Goal: Task Accomplishment & Management: Manage account settings

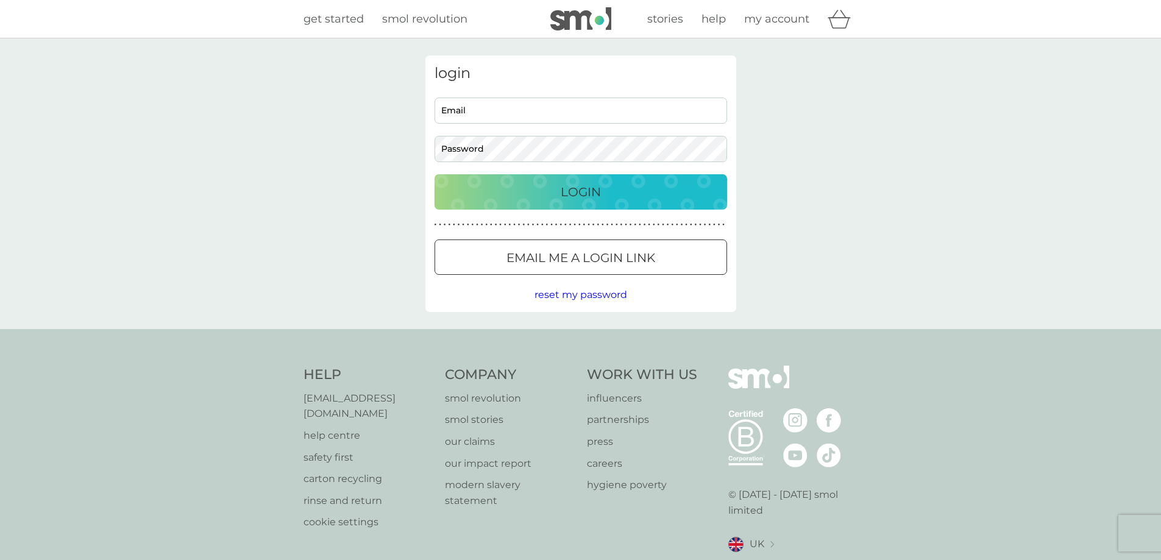
type input "[EMAIL_ADDRESS][DOMAIN_NAME]"
click at [462, 113] on input "[EMAIL_ADDRESS][DOMAIN_NAME]" at bounding box center [581, 111] width 293 height 26
click at [630, 196] on div "Login" at bounding box center [581, 192] width 268 height 20
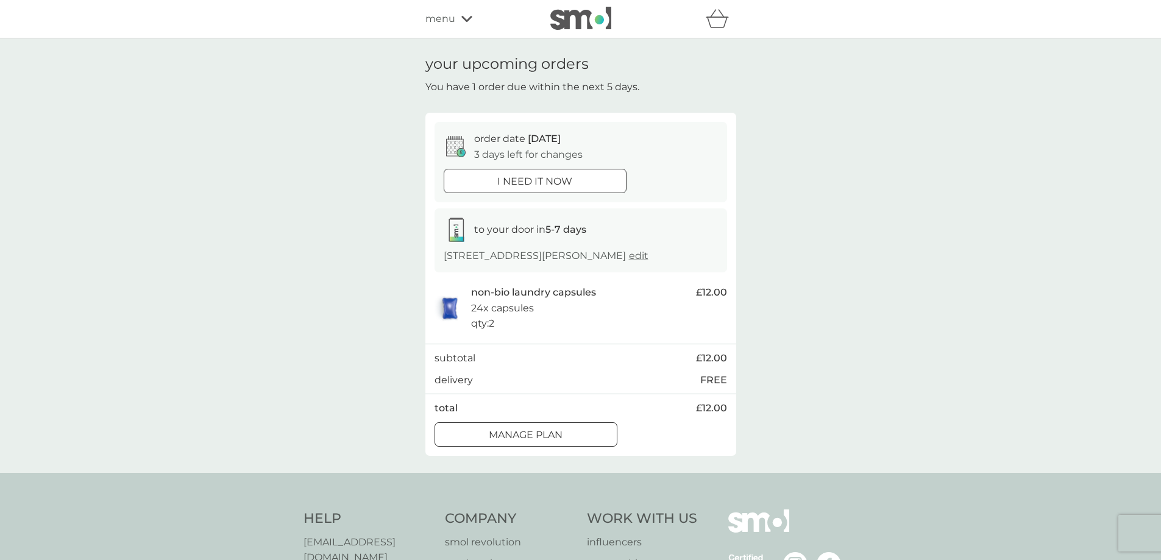
click at [438, 16] on span "menu" at bounding box center [441, 19] width 30 height 16
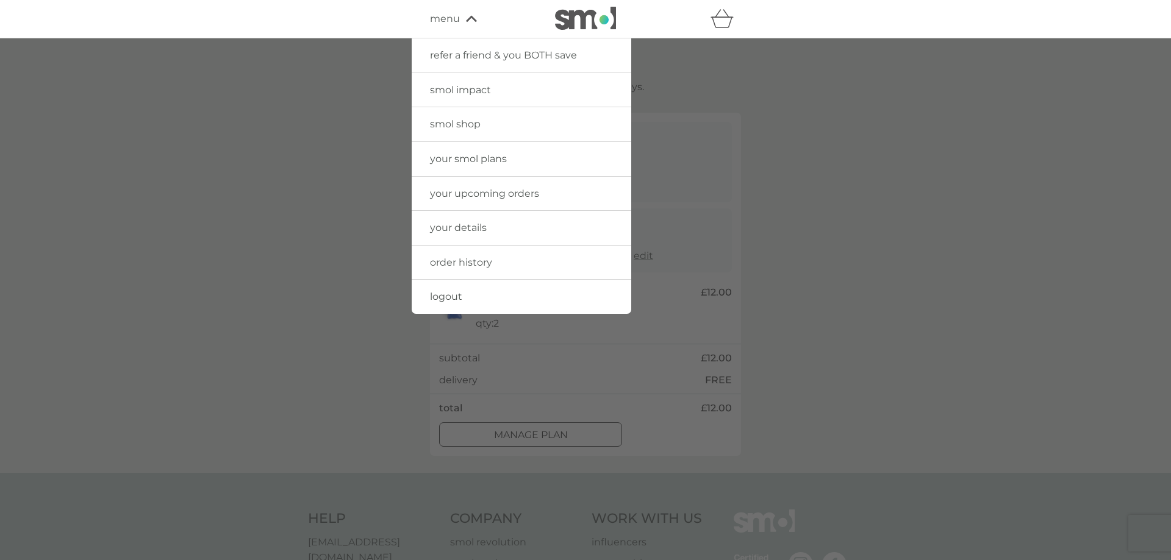
click at [450, 231] on span "your details" at bounding box center [458, 228] width 57 height 12
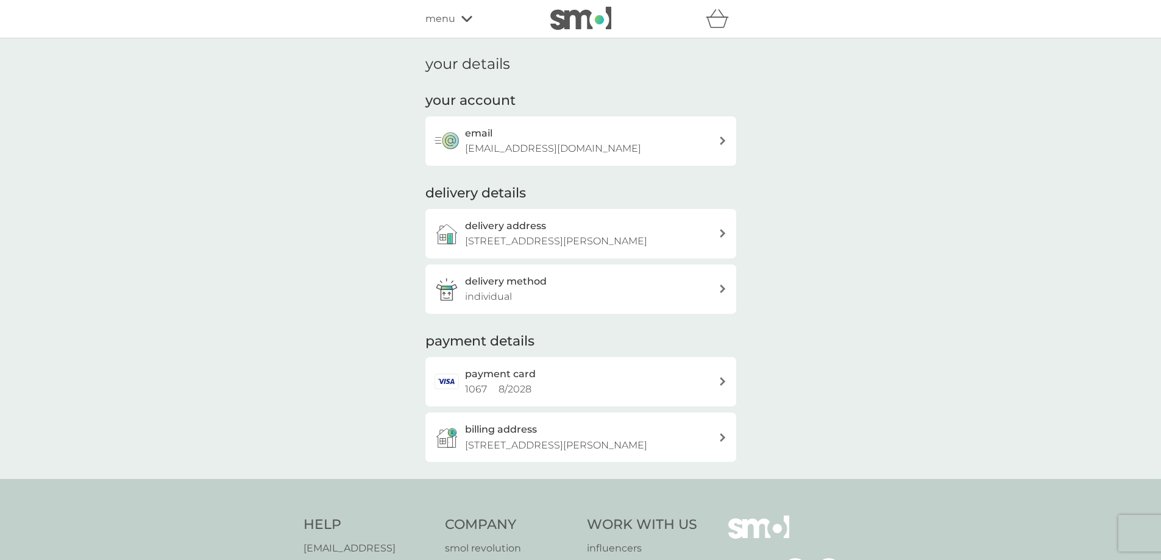
click at [719, 386] on div at bounding box center [723, 381] width 9 height 9
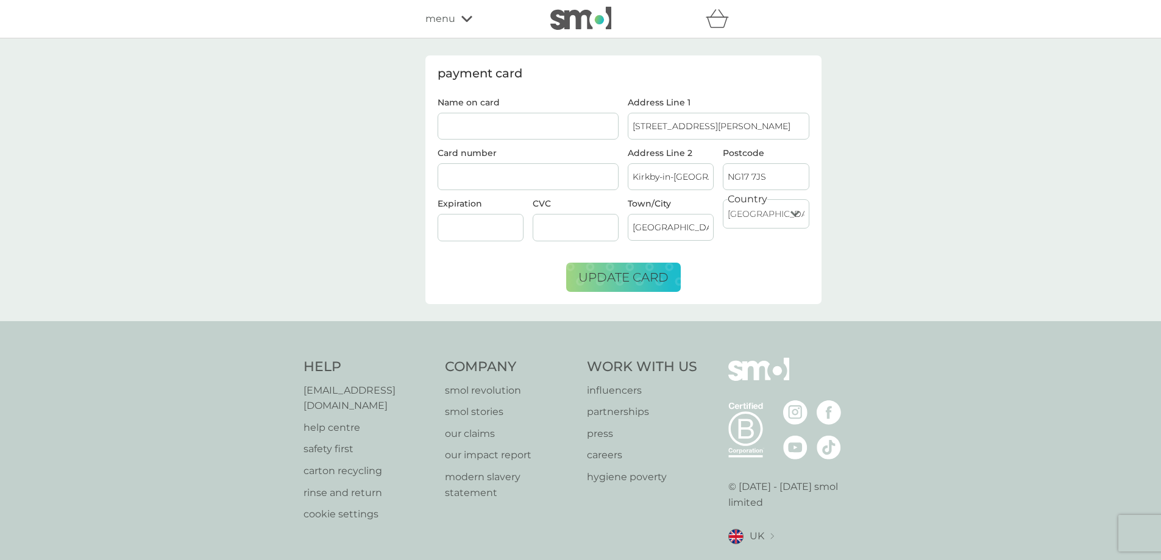
click at [475, 121] on input "Name on card" at bounding box center [529, 126] width 182 height 27
type input "Z S [PERSON_NAME]"
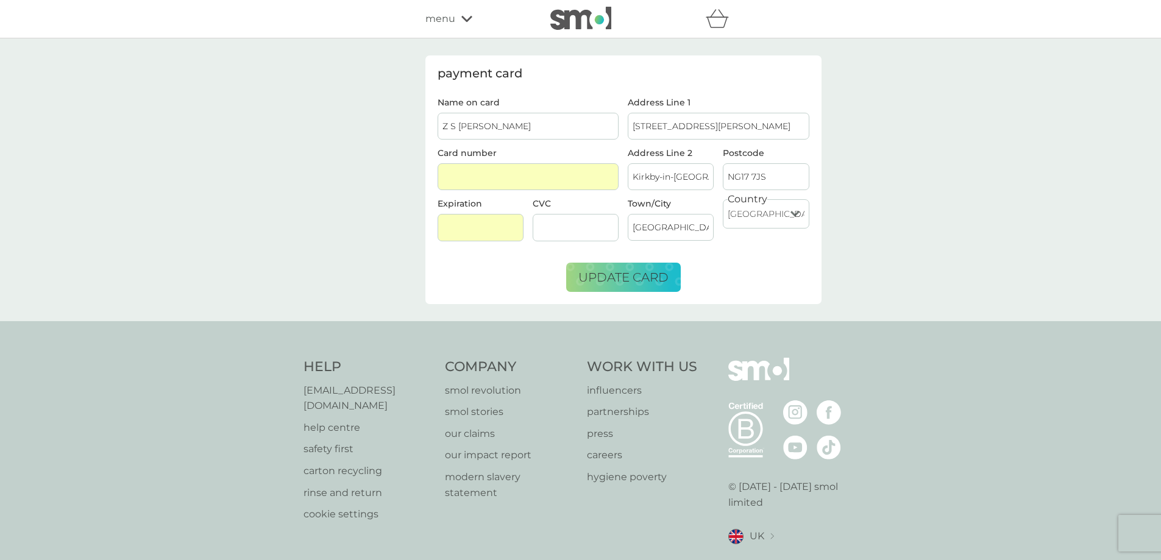
click at [623, 224] on div "CVC" at bounding box center [575, 224] width 95 height 51
click at [569, 214] on div at bounding box center [576, 227] width 86 height 27
click at [635, 281] on span "update card" at bounding box center [624, 277] width 90 height 15
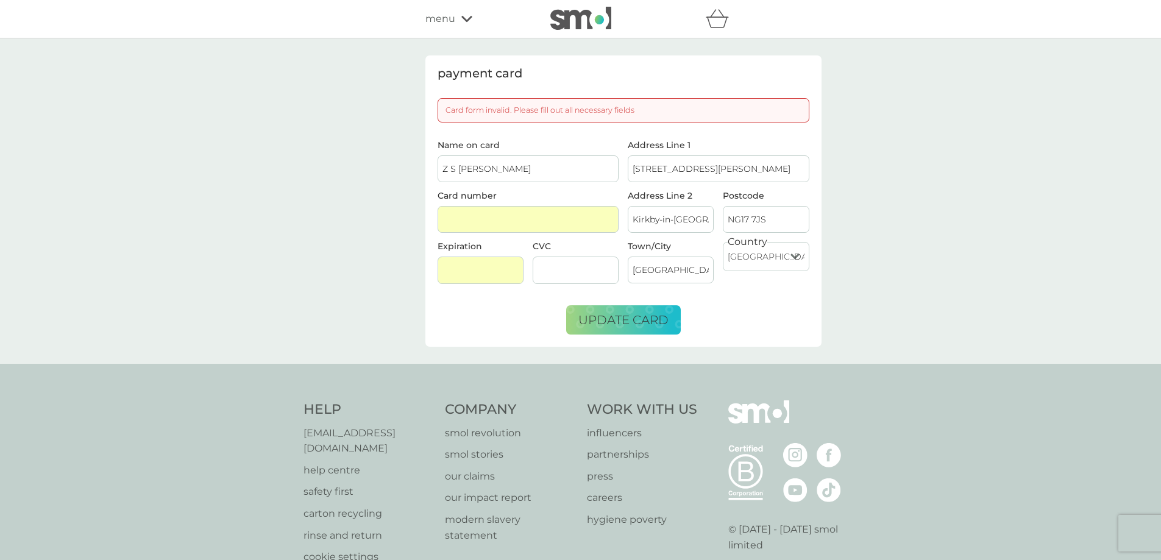
click at [577, 162] on input "Z S [PERSON_NAME]" at bounding box center [529, 168] width 182 height 27
click at [374, 179] on div "payment card Card form invalid. Please fill out all necessary fields Name on ca…" at bounding box center [580, 201] width 1161 height 326
click at [646, 323] on span "update card" at bounding box center [624, 320] width 90 height 15
click at [611, 319] on span "update card" at bounding box center [624, 320] width 90 height 15
click at [451, 12] on span "menu" at bounding box center [441, 19] width 30 height 16
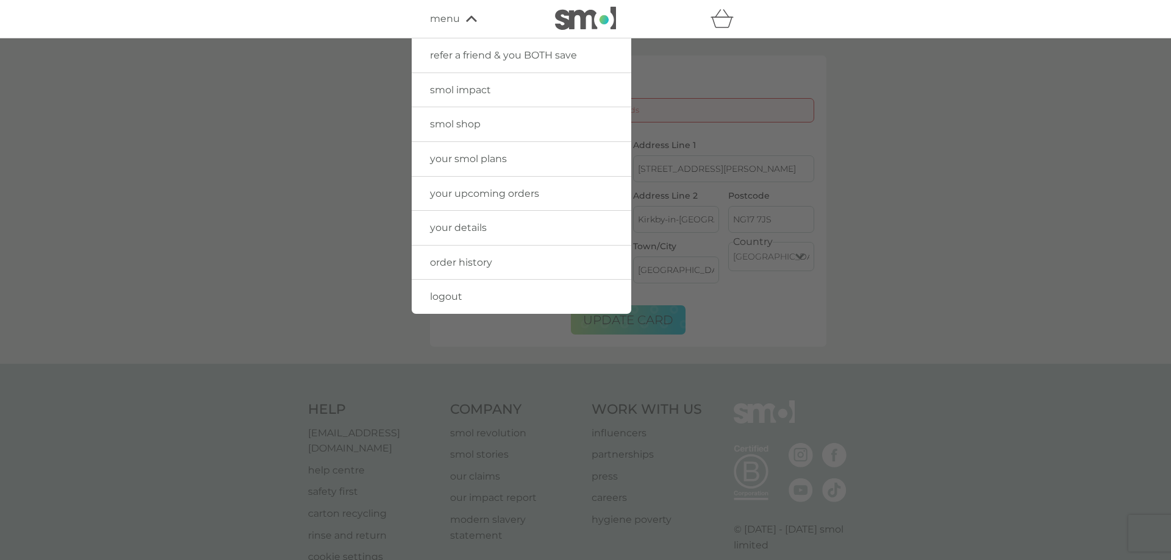
click at [473, 164] on span "your smol plans" at bounding box center [468, 159] width 77 height 12
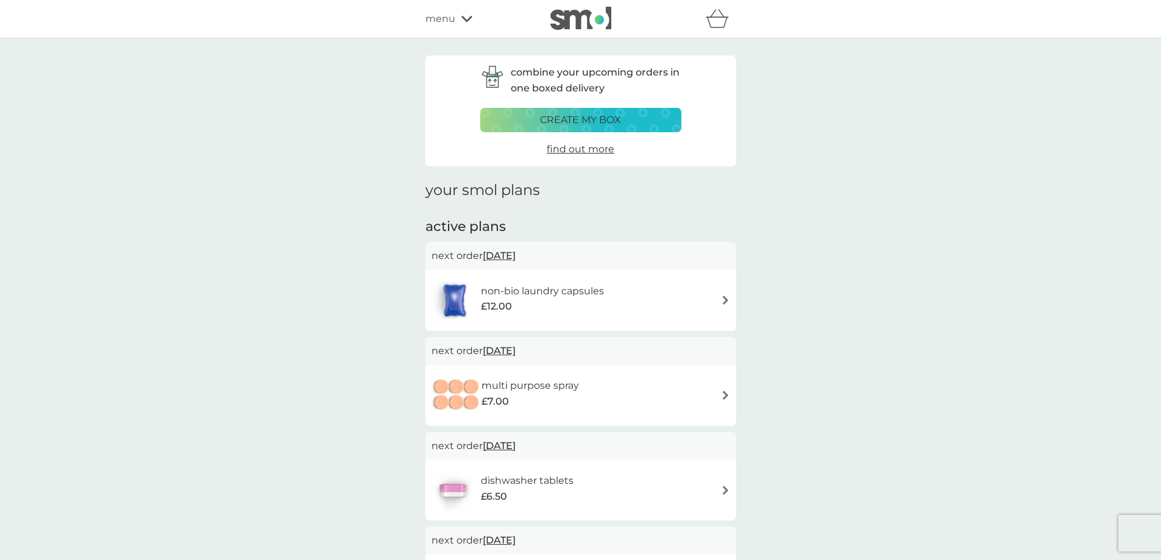
click at [512, 257] on span "[DATE]" at bounding box center [499, 256] width 33 height 24
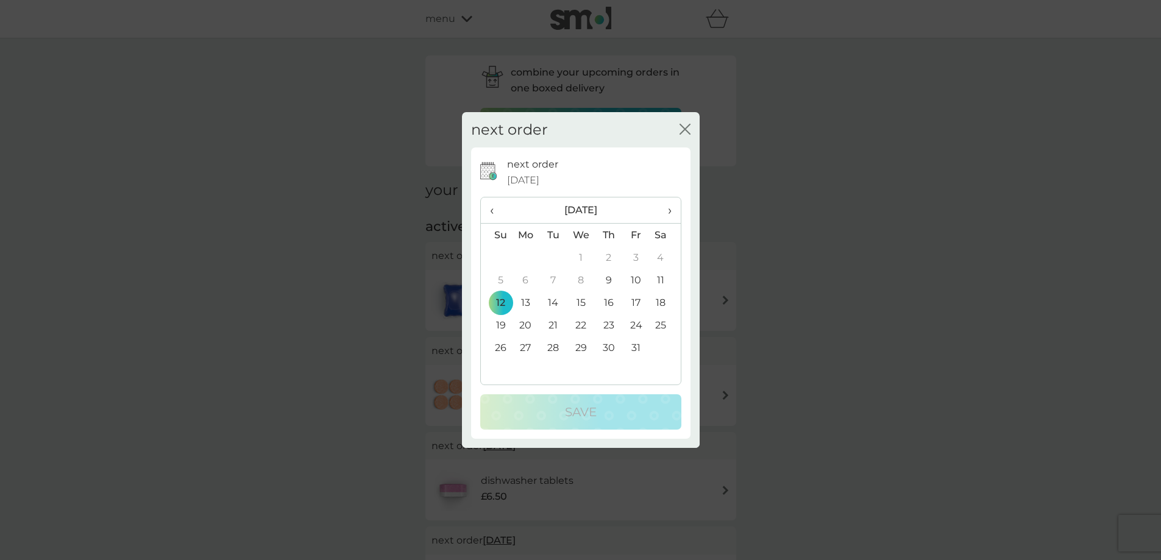
click at [671, 212] on span "›" at bounding box center [665, 211] width 12 height 26
click at [583, 279] on td "5" at bounding box center [581, 280] width 28 height 23
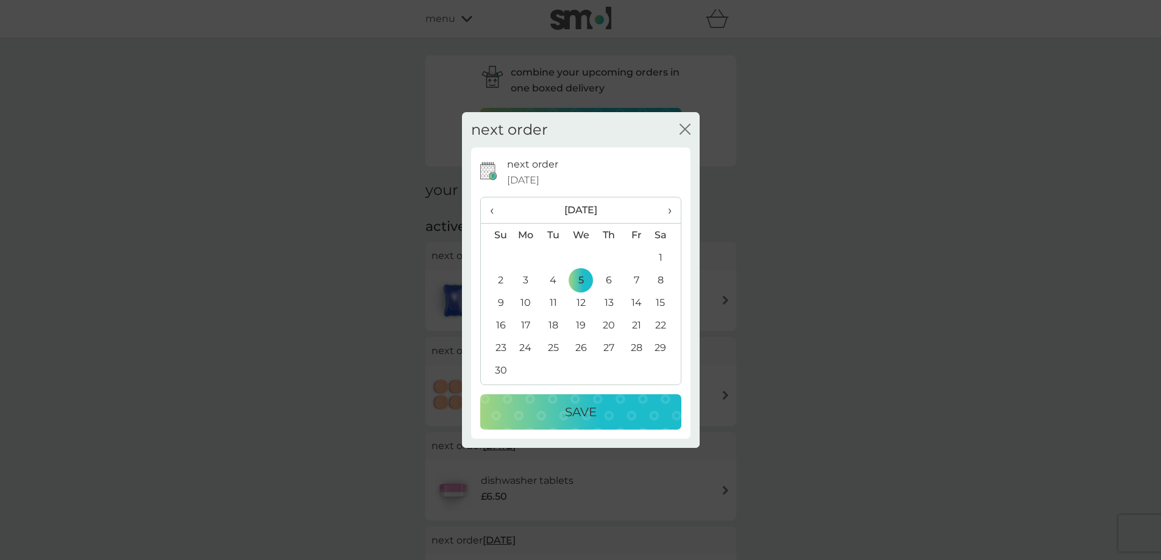
click at [615, 401] on button "Save" at bounding box center [580, 411] width 201 height 35
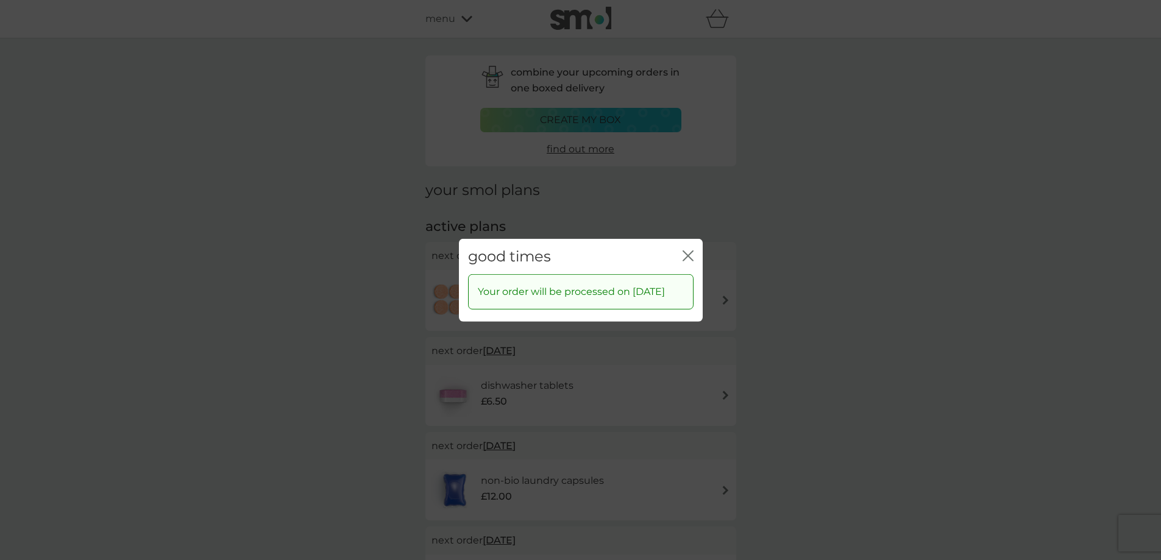
click at [686, 250] on icon "close" at bounding box center [688, 255] width 11 height 11
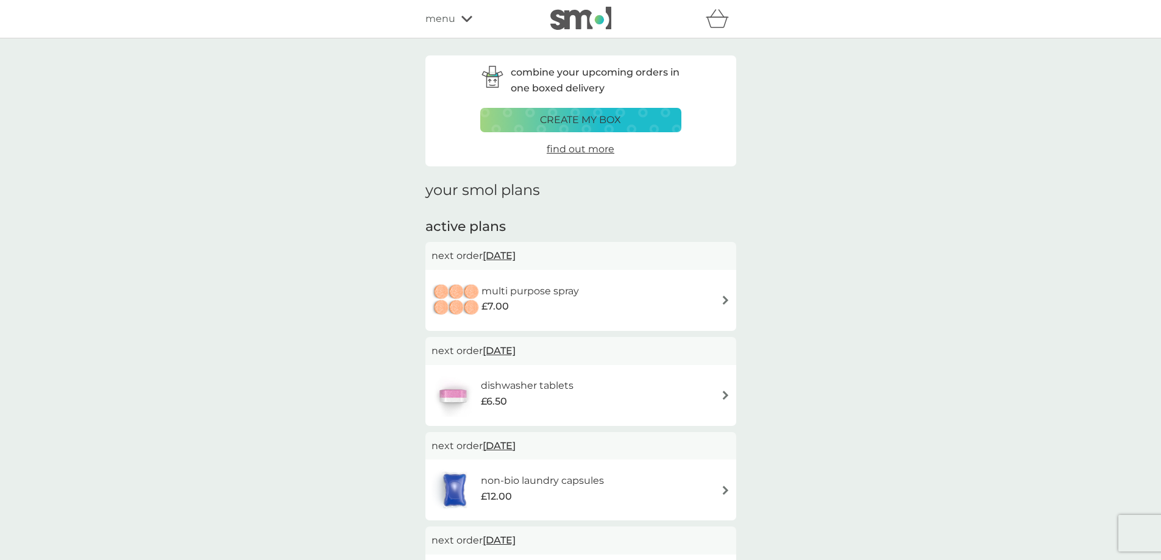
click at [516, 260] on span "[DATE]" at bounding box center [499, 256] width 33 height 24
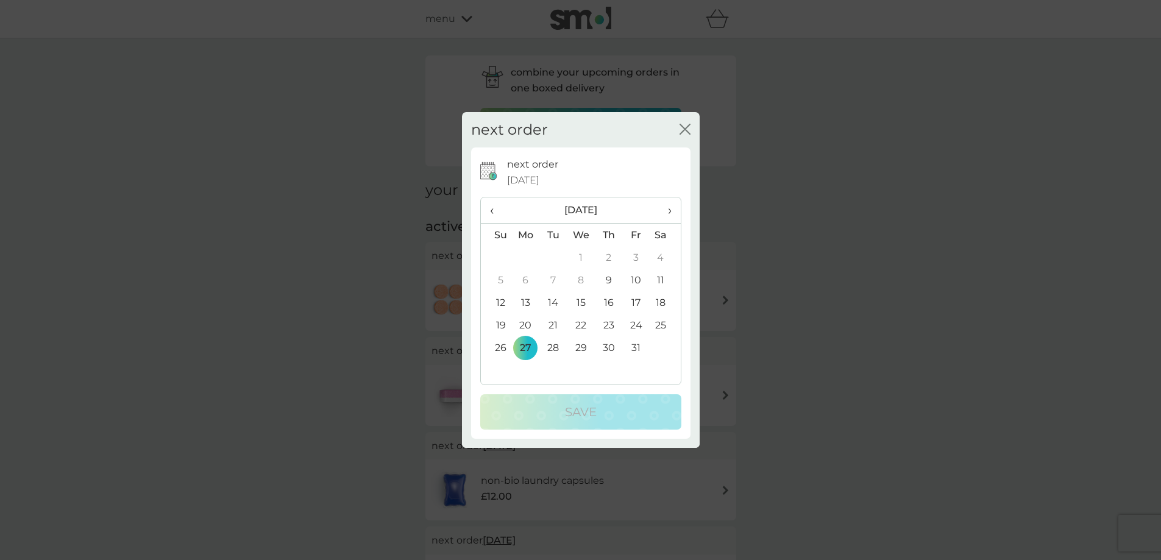
click at [669, 210] on span "›" at bounding box center [665, 211] width 12 height 26
click at [668, 213] on span "›" at bounding box center [665, 211] width 12 height 26
click at [557, 254] on td "2" at bounding box center [553, 257] width 27 height 23
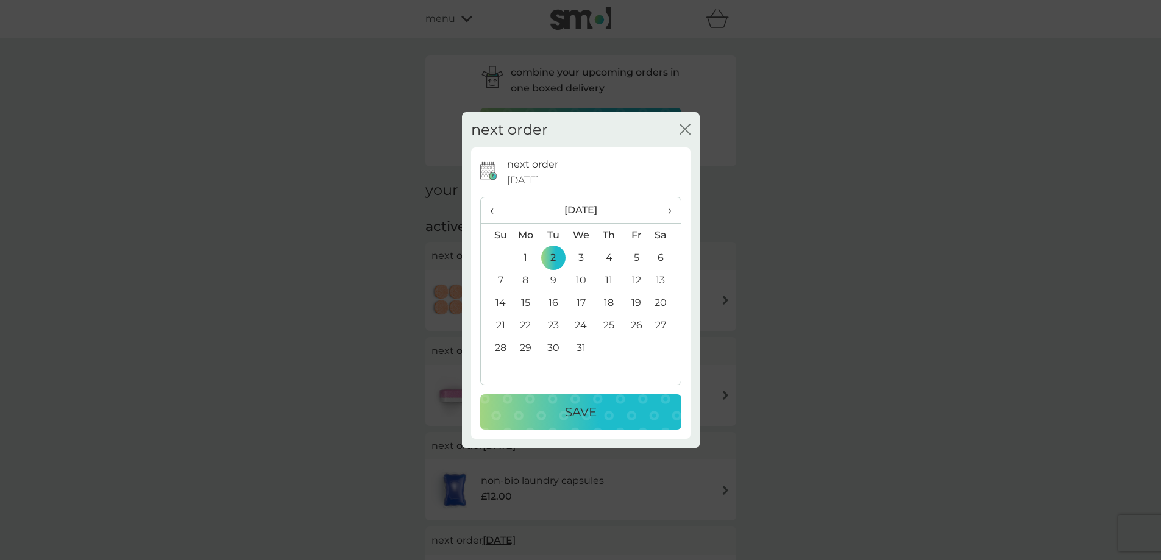
click at [572, 399] on button "Save" at bounding box center [580, 411] width 201 height 35
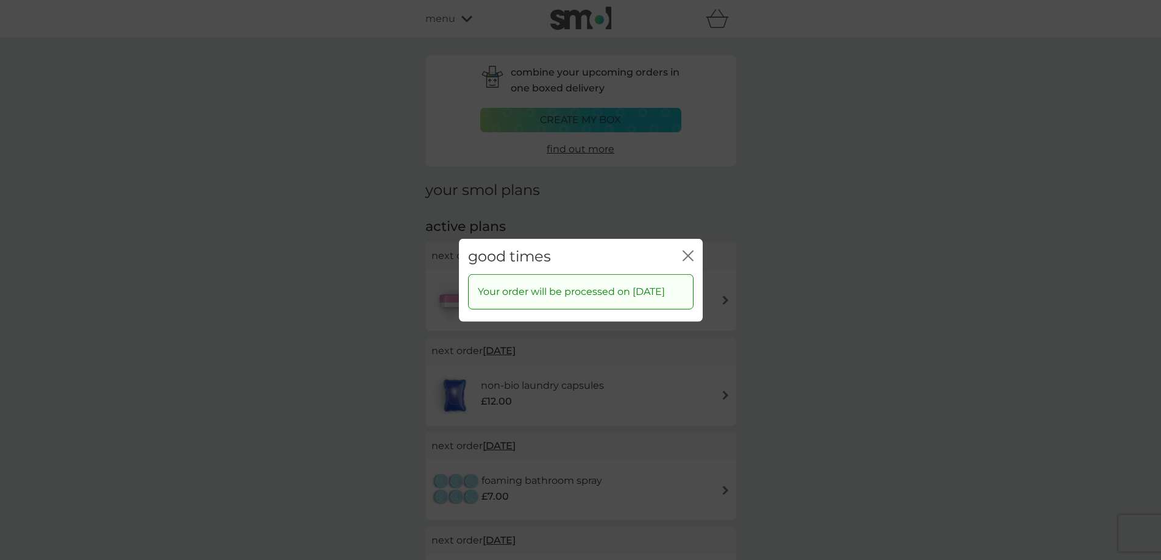
click at [694, 246] on div "good times close" at bounding box center [581, 256] width 244 height 36
click at [686, 250] on icon "close" at bounding box center [688, 255] width 11 height 11
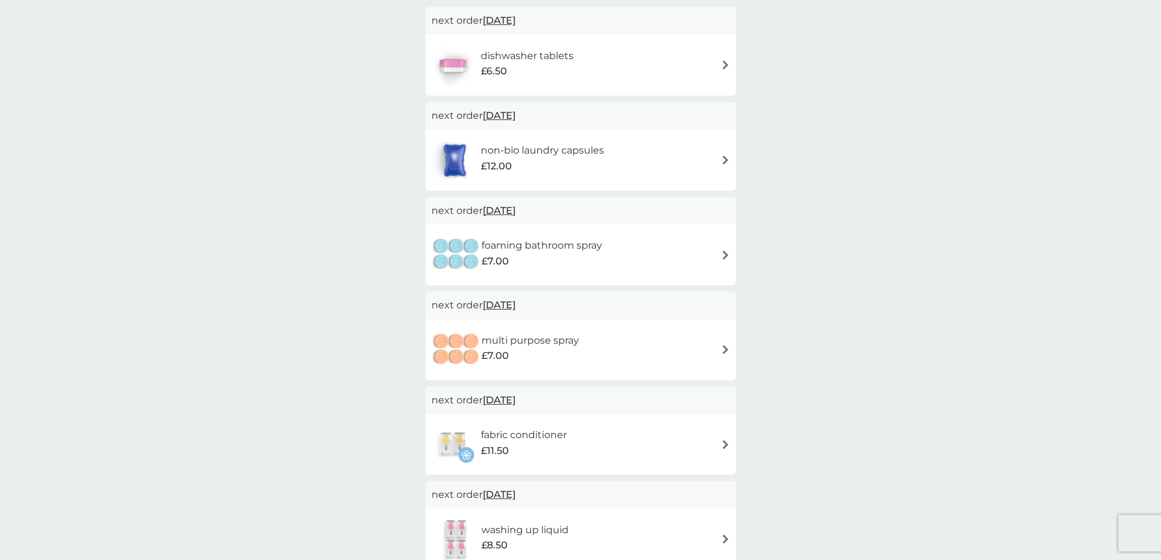
scroll to position [183, 0]
